Goal: Navigation & Orientation: Find specific page/section

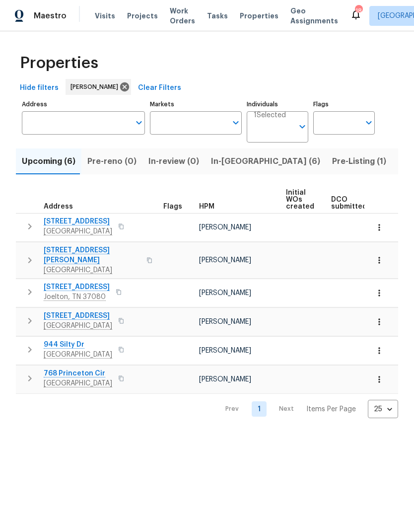
click at [179, 166] on span "In-review (0)" at bounding box center [173, 161] width 51 height 14
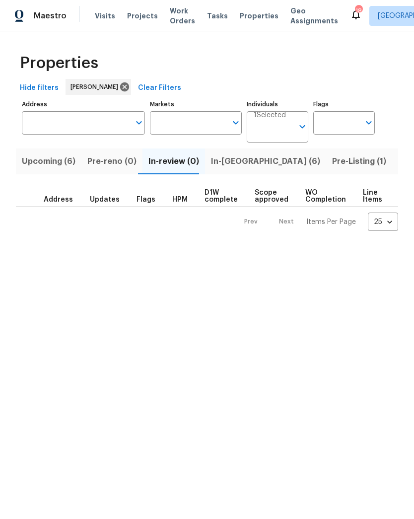
click at [223, 174] on button "In-[GEOGRAPHIC_DATA] (6)" at bounding box center [265, 161] width 121 height 26
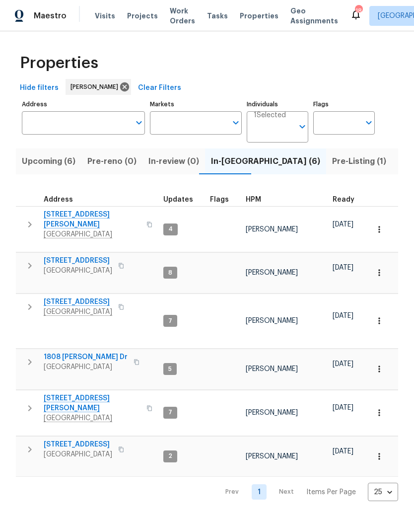
click at [76, 297] on span "[STREET_ADDRESS]" at bounding box center [78, 302] width 69 height 10
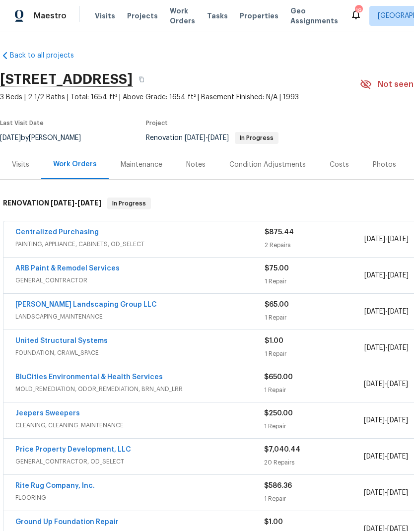
scroll to position [0, 0]
click at [65, 234] on link "Centralized Purchasing" at bounding box center [56, 232] width 83 height 7
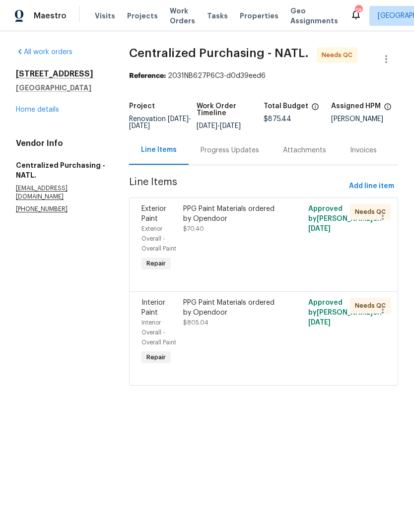
click at [241, 318] on div "PPG Paint Materials ordered by Opendoor" at bounding box center [232, 308] width 98 height 20
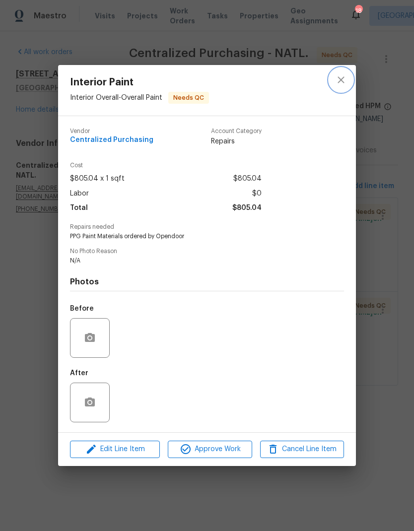
click at [339, 74] on icon "close" at bounding box center [341, 80] width 12 height 12
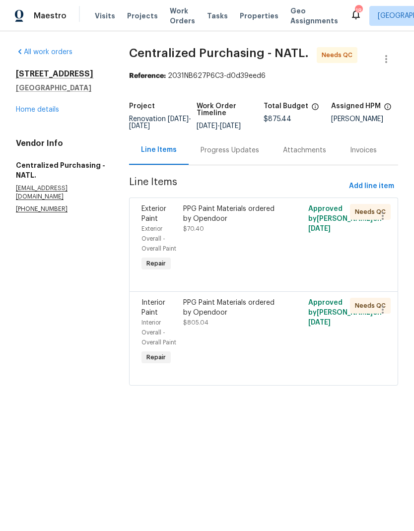
click at [274, 414] on html "Maestro Visits Projects Work Orders Tasks Properties Geo Assignments 18 Nashvil…" at bounding box center [207, 207] width 414 height 414
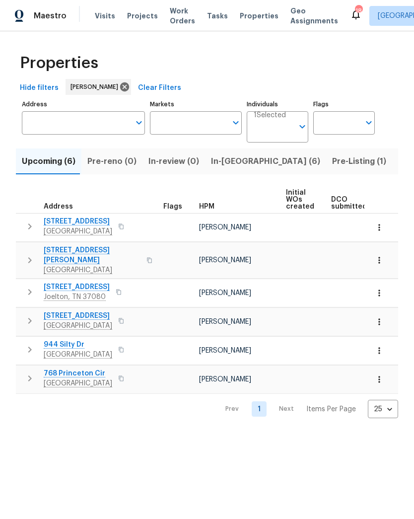
click at [227, 159] on span "In-[GEOGRAPHIC_DATA] (6)" at bounding box center [265, 161] width 109 height 14
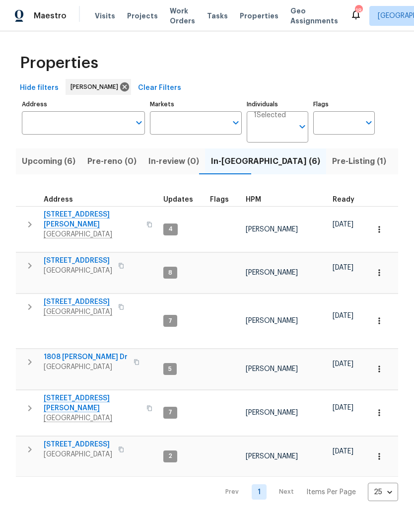
click at [123, 304] on icon "button" at bounding box center [121, 307] width 6 height 6
click at [69, 297] on span "404 Elfie Ct" at bounding box center [78, 302] width 69 height 10
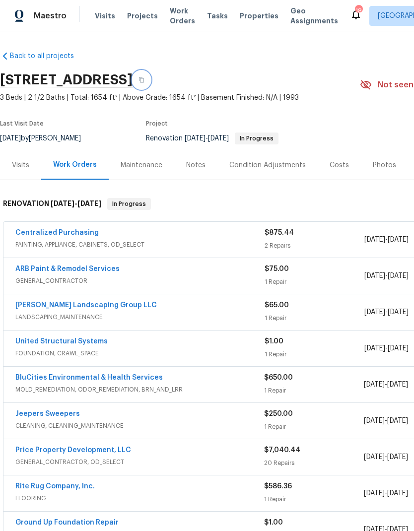
click at [144, 82] on icon "button" at bounding box center [141, 79] width 5 height 5
